Goal: Information Seeking & Learning: Compare options

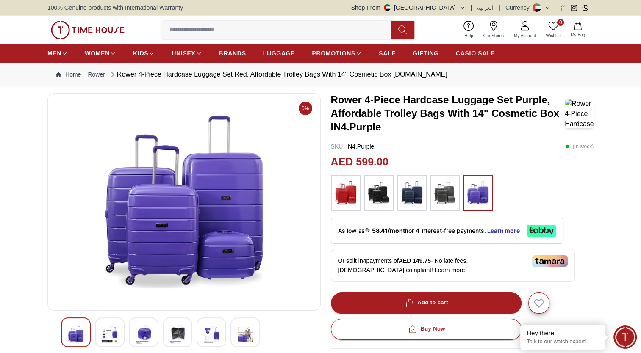
click at [194, 30] on input at bounding box center [279, 30] width 236 height 17
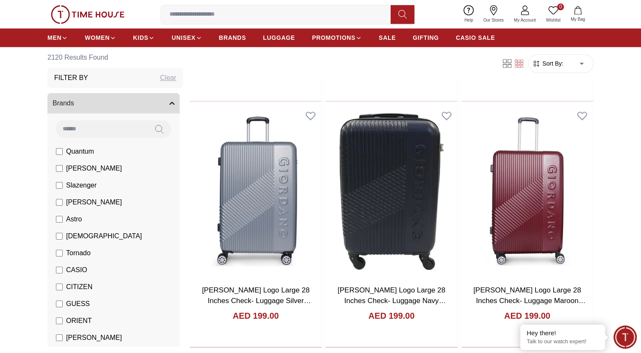
scroll to position [1144, 0]
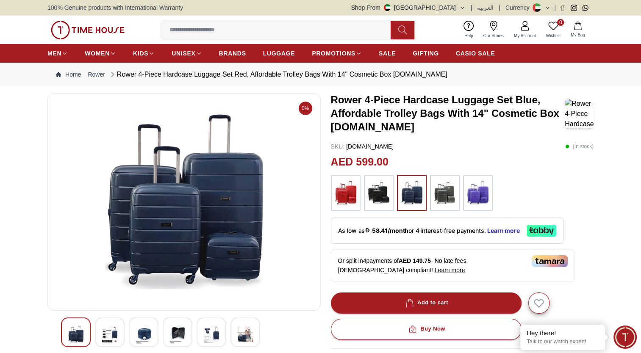
click at [344, 196] on img at bounding box center [345, 193] width 21 height 27
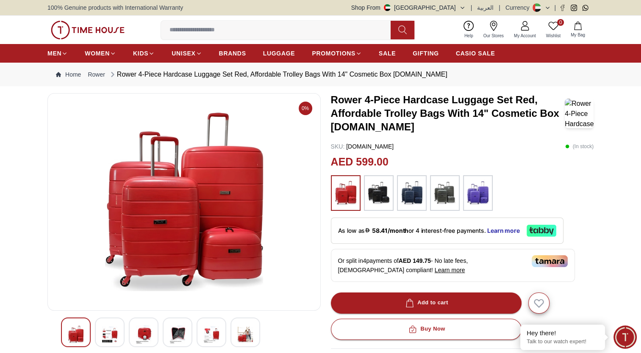
click at [380, 196] on img at bounding box center [378, 193] width 21 height 27
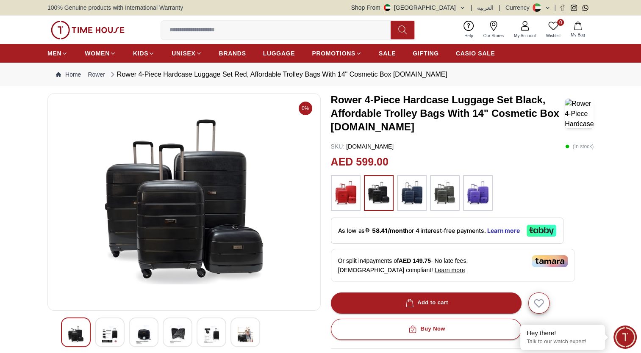
click at [440, 193] on img at bounding box center [444, 193] width 21 height 27
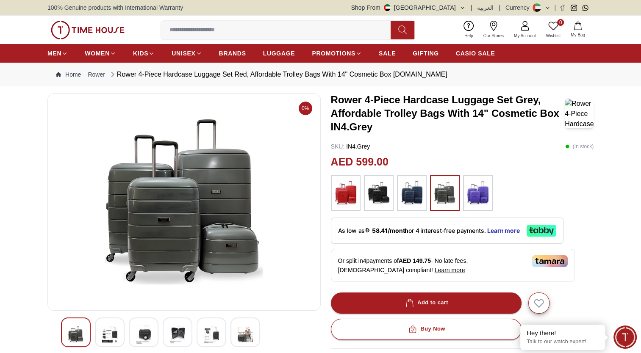
click at [481, 191] on img at bounding box center [477, 193] width 21 height 27
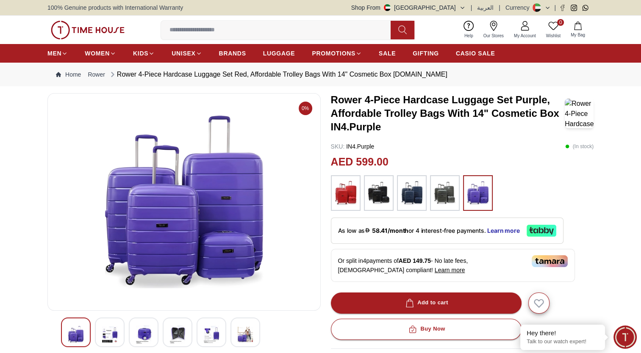
click at [353, 193] on img at bounding box center [345, 193] width 21 height 27
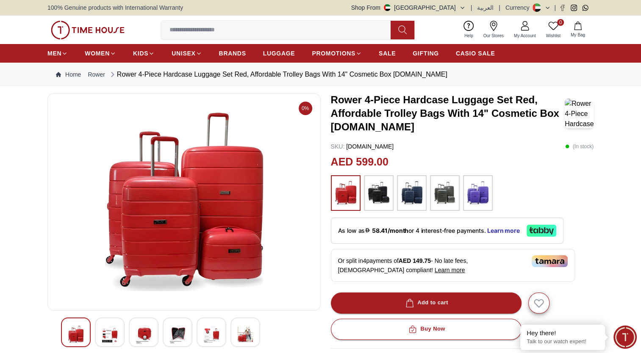
click at [374, 196] on img at bounding box center [378, 193] width 21 height 27
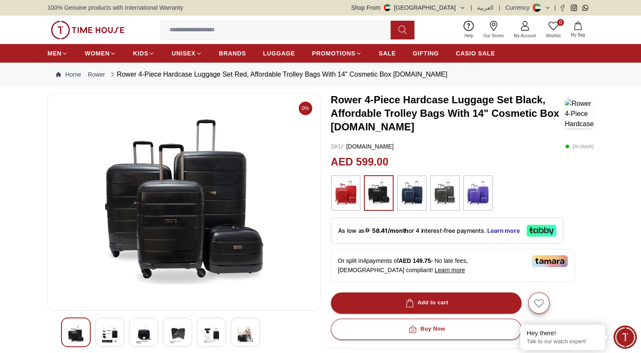
click at [406, 191] on img at bounding box center [411, 193] width 21 height 27
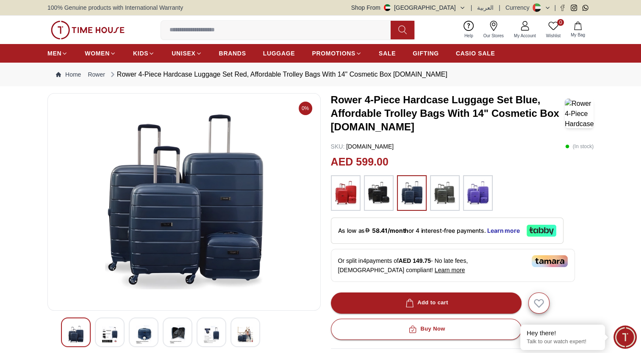
click at [441, 192] on img at bounding box center [444, 193] width 21 height 27
